Goal: Task Accomplishment & Management: Manage account settings

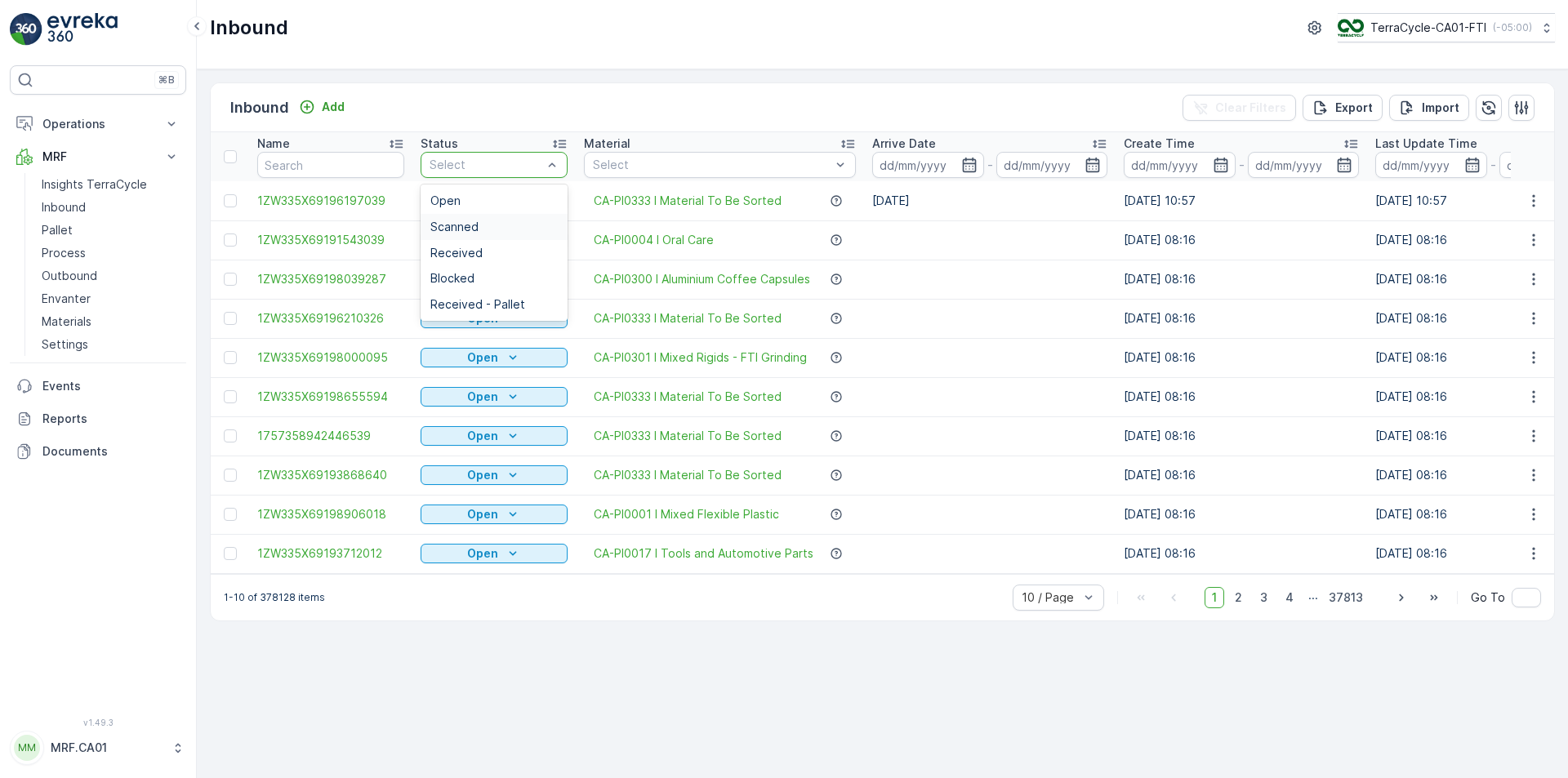
click at [521, 223] on div "Scanned" at bounding box center [494, 227] width 127 height 13
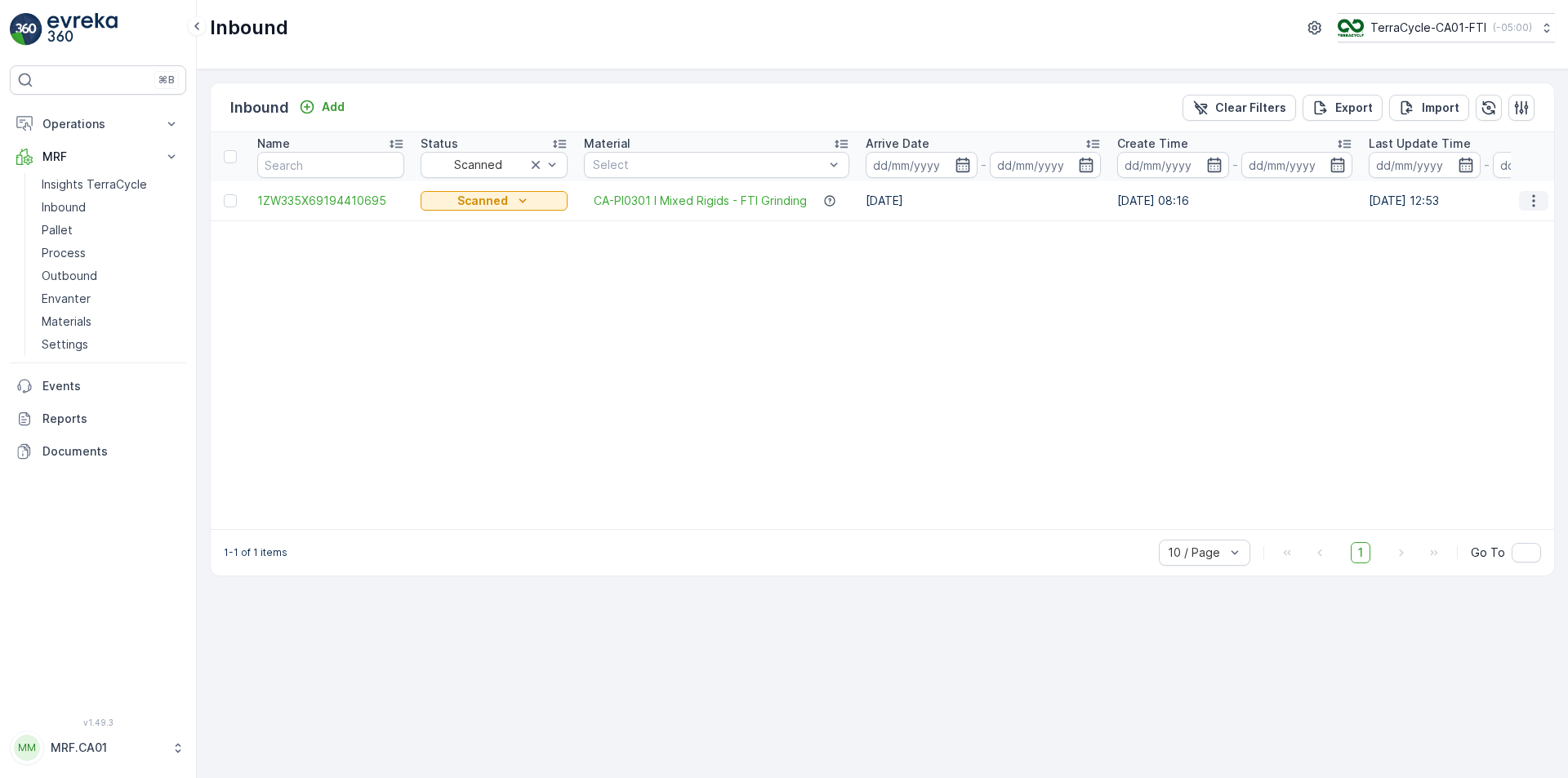
click at [1539, 201] on icon "button" at bounding box center [1534, 201] width 17 height 17
click at [1017, 331] on table "Name Status Scanned Material Select Arrive Date - Create Time - Last Update Tim…" at bounding box center [1587, 331] width 2752 height 397
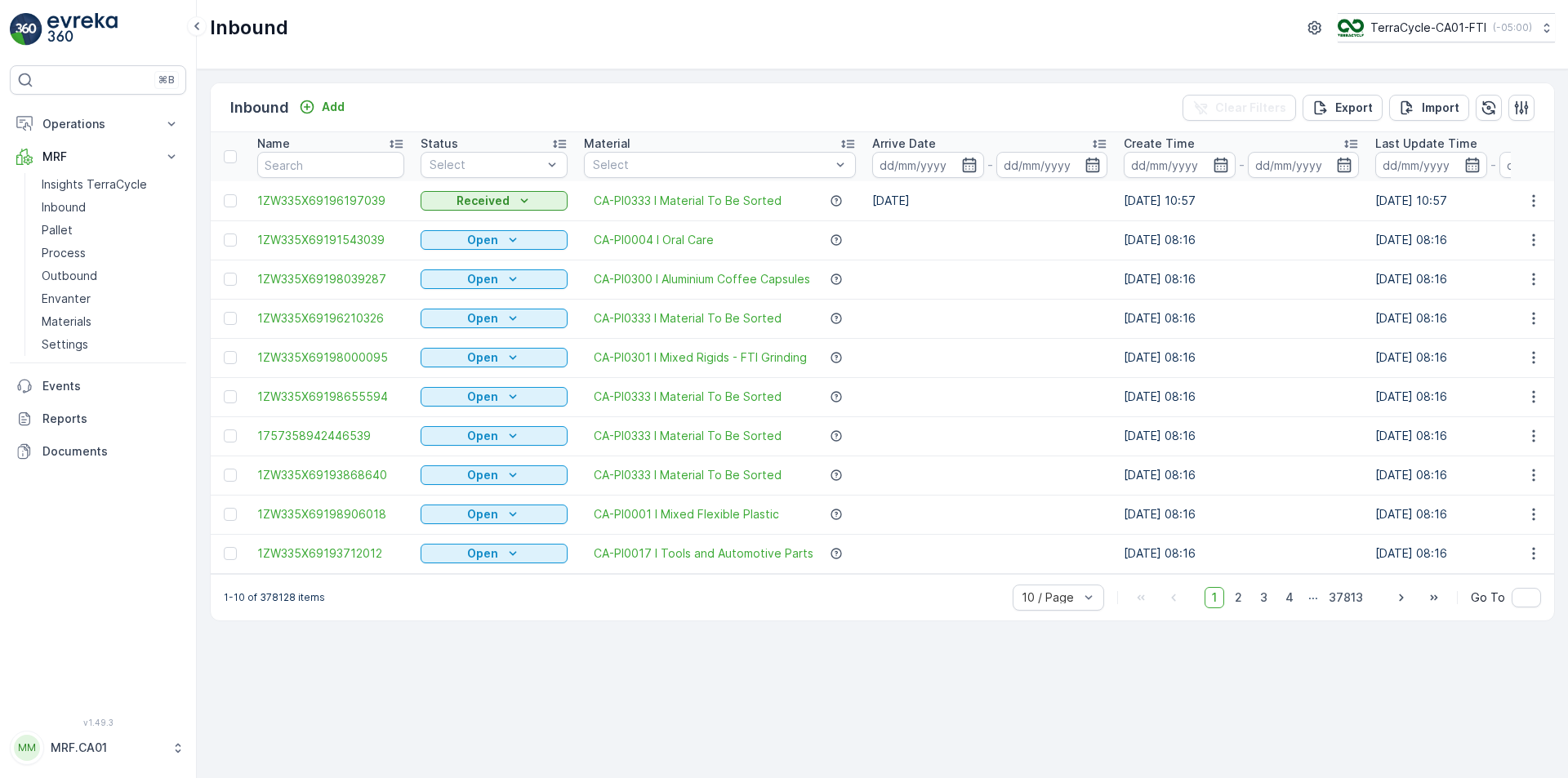
click at [544, 92] on div "Inbound Add Clear Filters Export Import" at bounding box center [882, 108] width 1343 height 49
click at [530, 223] on div "Scanned" at bounding box center [494, 227] width 127 height 13
click at [1043, 338] on td at bounding box center [989, 357] width 251 height 39
